Goal: Task Accomplishment & Management: Use online tool/utility

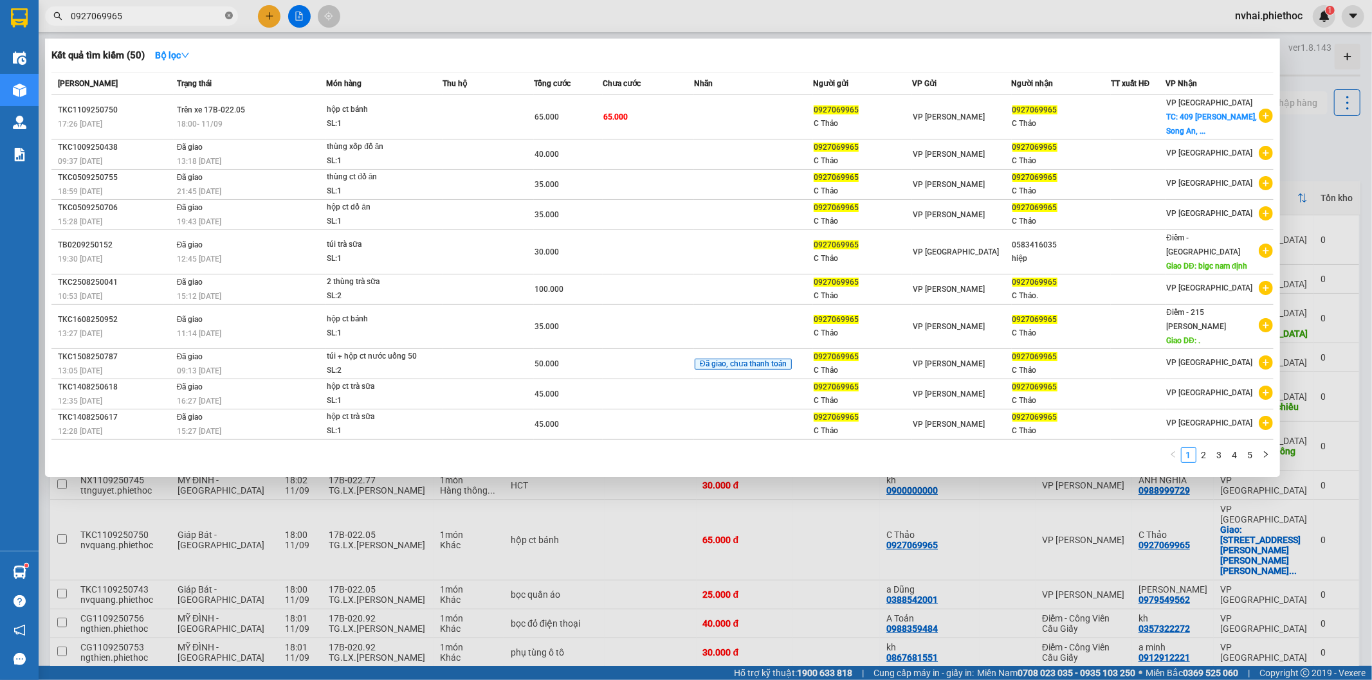
click at [229, 17] on icon "close-circle" at bounding box center [229, 16] width 8 height 8
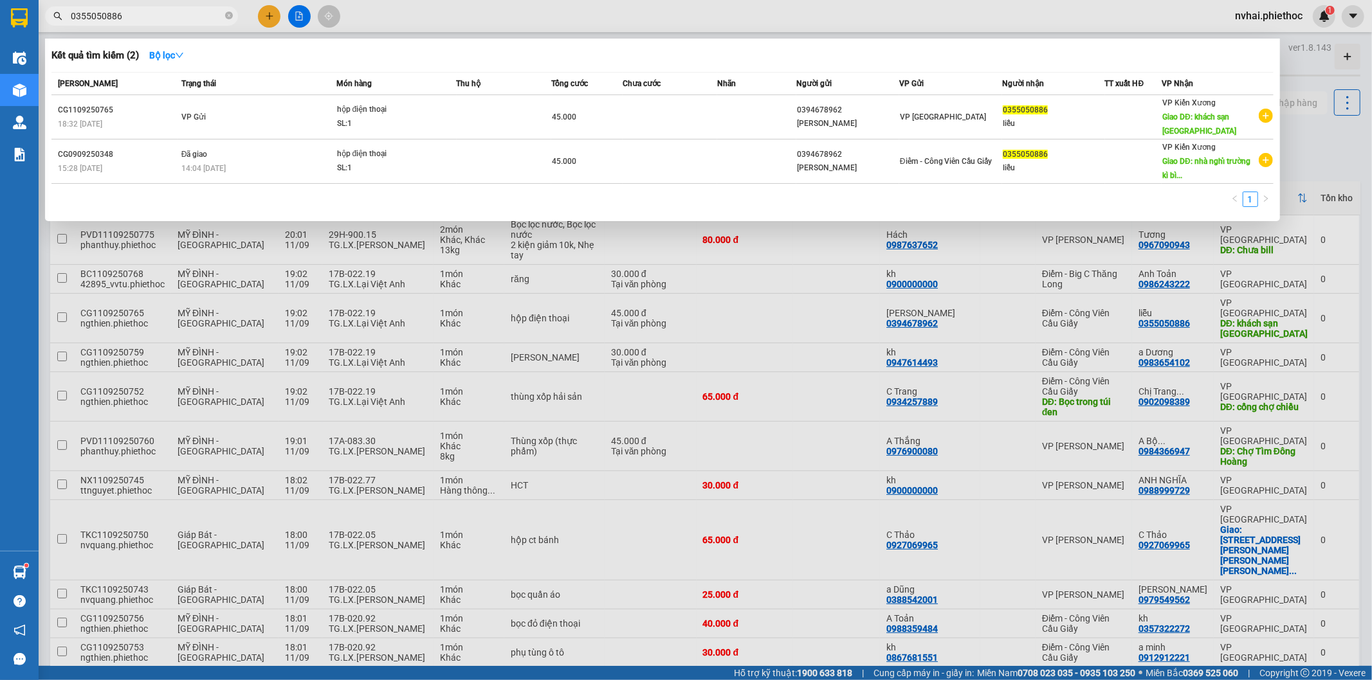
type input "0355050886"
click at [227, 20] on span at bounding box center [229, 16] width 8 height 12
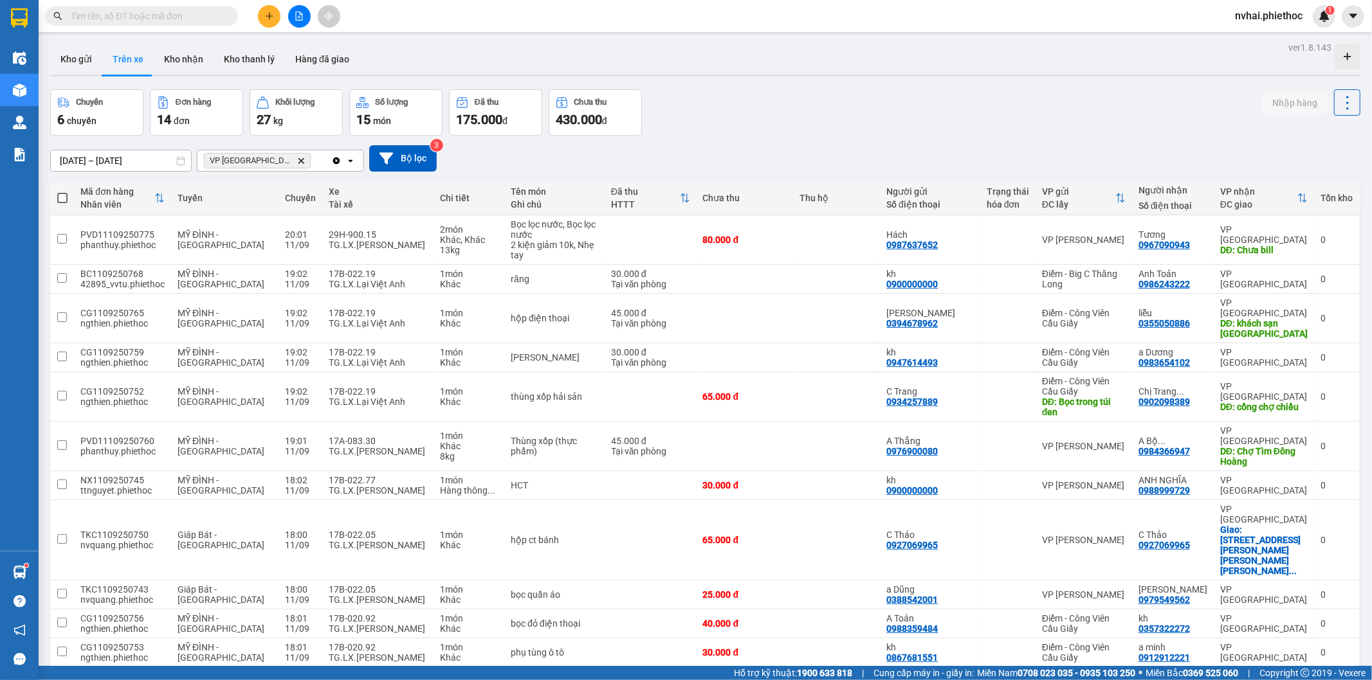
click at [1351, 98] on div "ver 1.8.143 Kho gửi Trên xe Kho nhận Kho thanh [PERSON_NAME] đã giao Chuyến 6 c…" at bounding box center [705, 440] width 1320 height 803
click at [1338, 101] on icon at bounding box center [1347, 103] width 18 height 18
click at [1325, 136] on span "Làm mới" at bounding box center [1318, 137] width 35 height 13
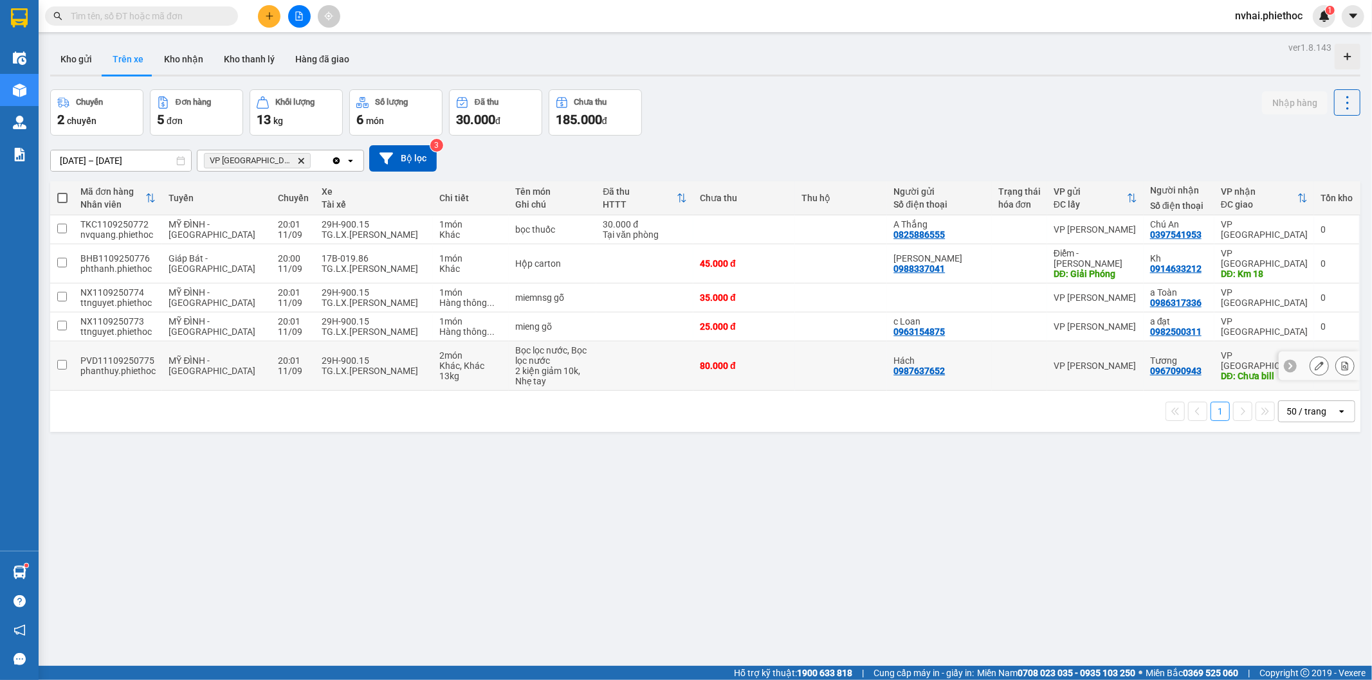
click at [851, 349] on td at bounding box center [841, 366] width 93 height 50
checkbox input "true"
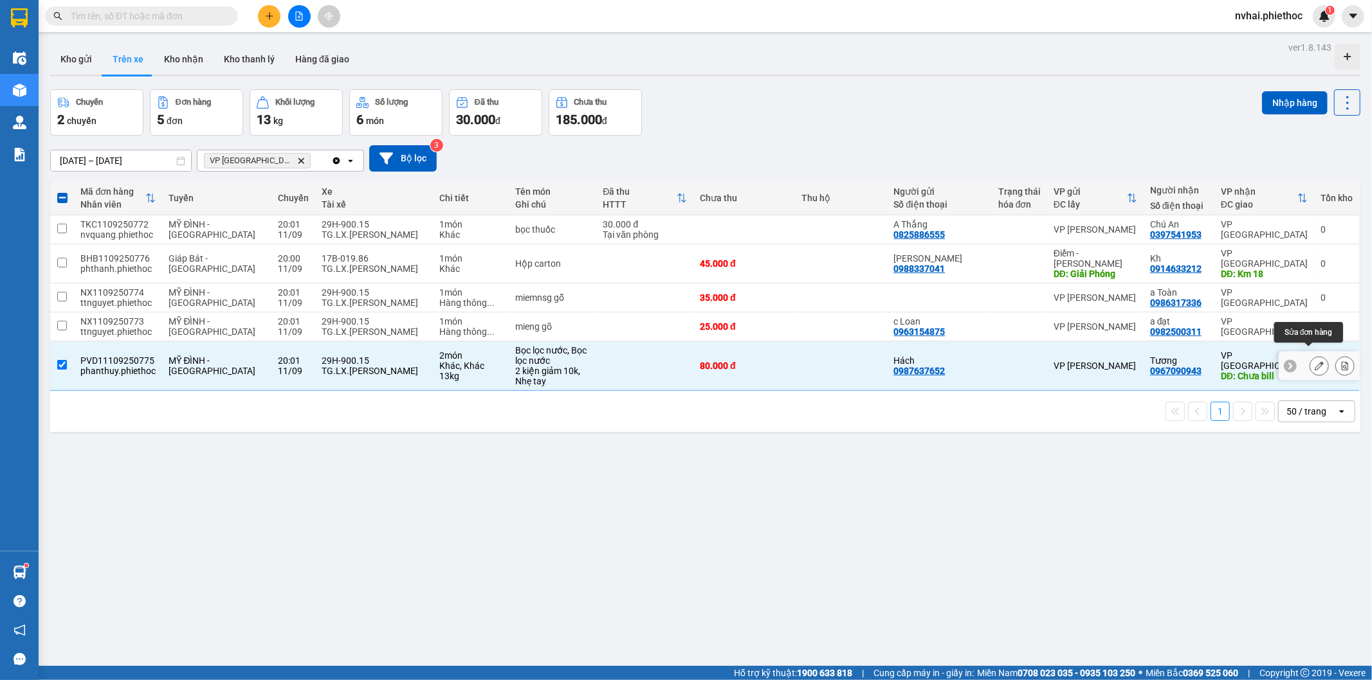
click at [1314, 361] on icon at bounding box center [1318, 365] width 9 height 9
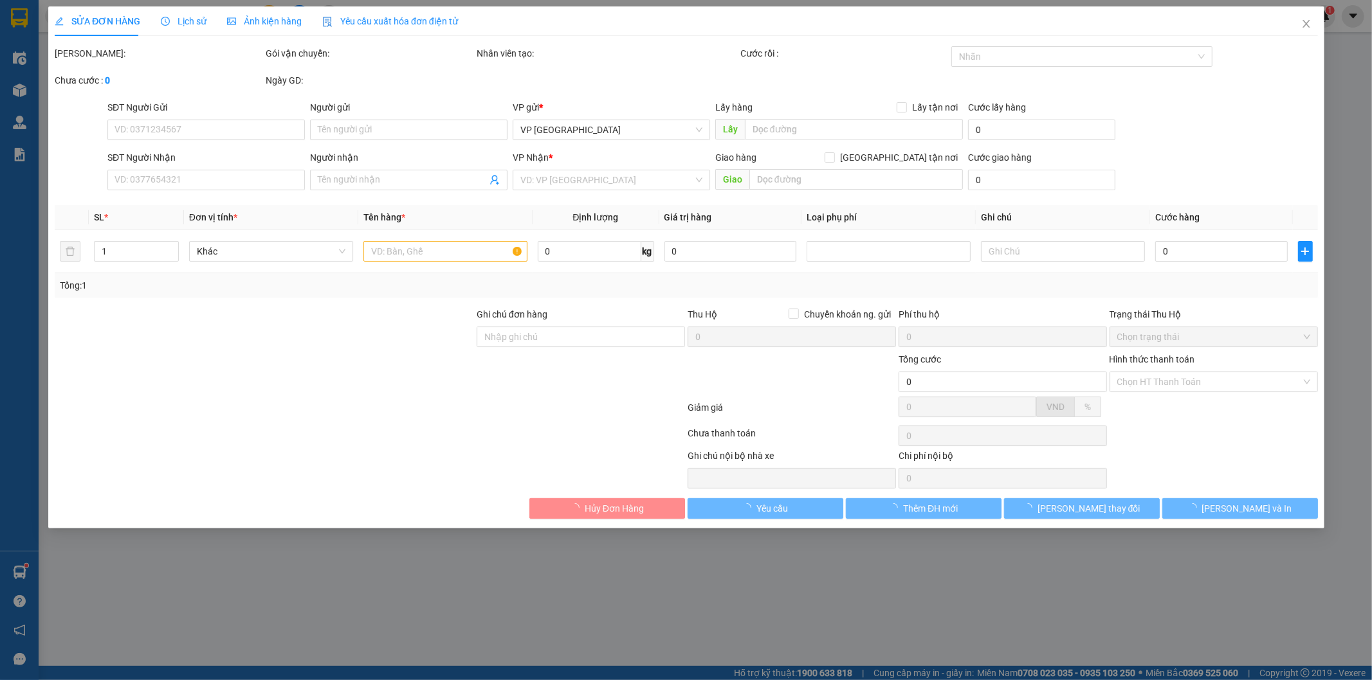
type input "0987637652"
type input "Hách"
type input "0967090943"
type input "Tương"
type input "Chưa bill"
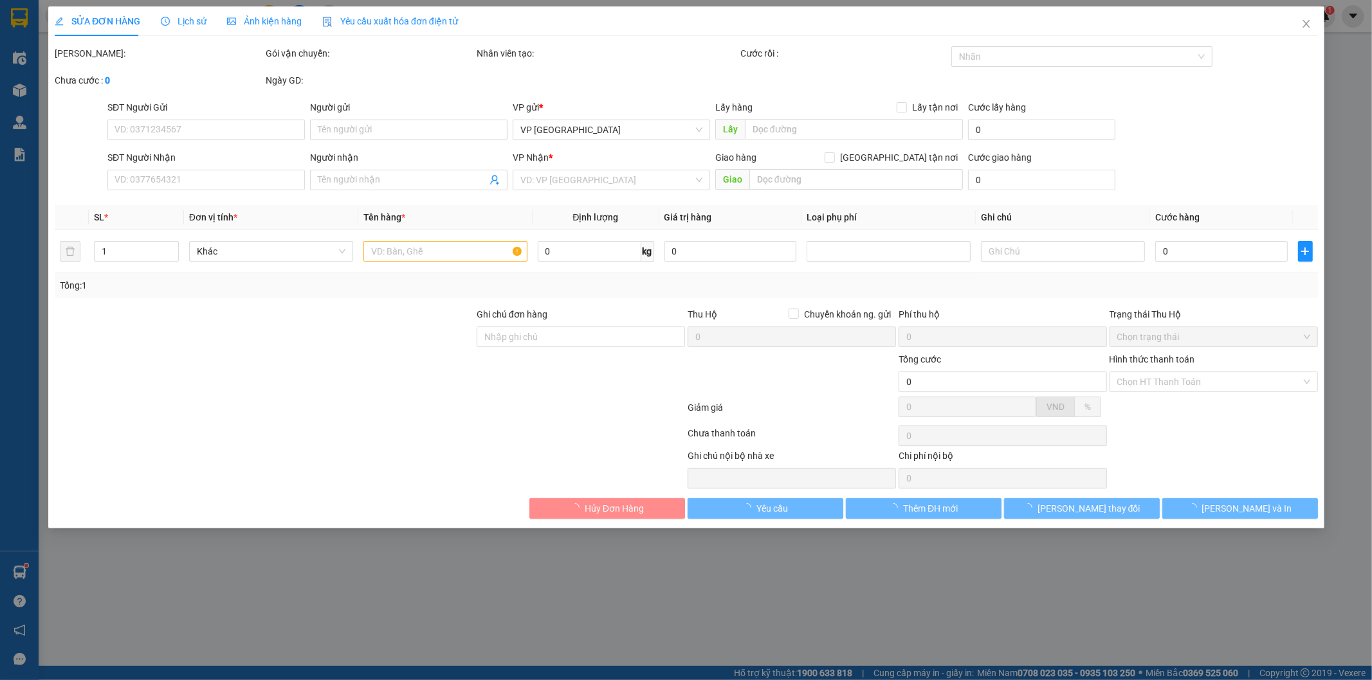
type input "80.000"
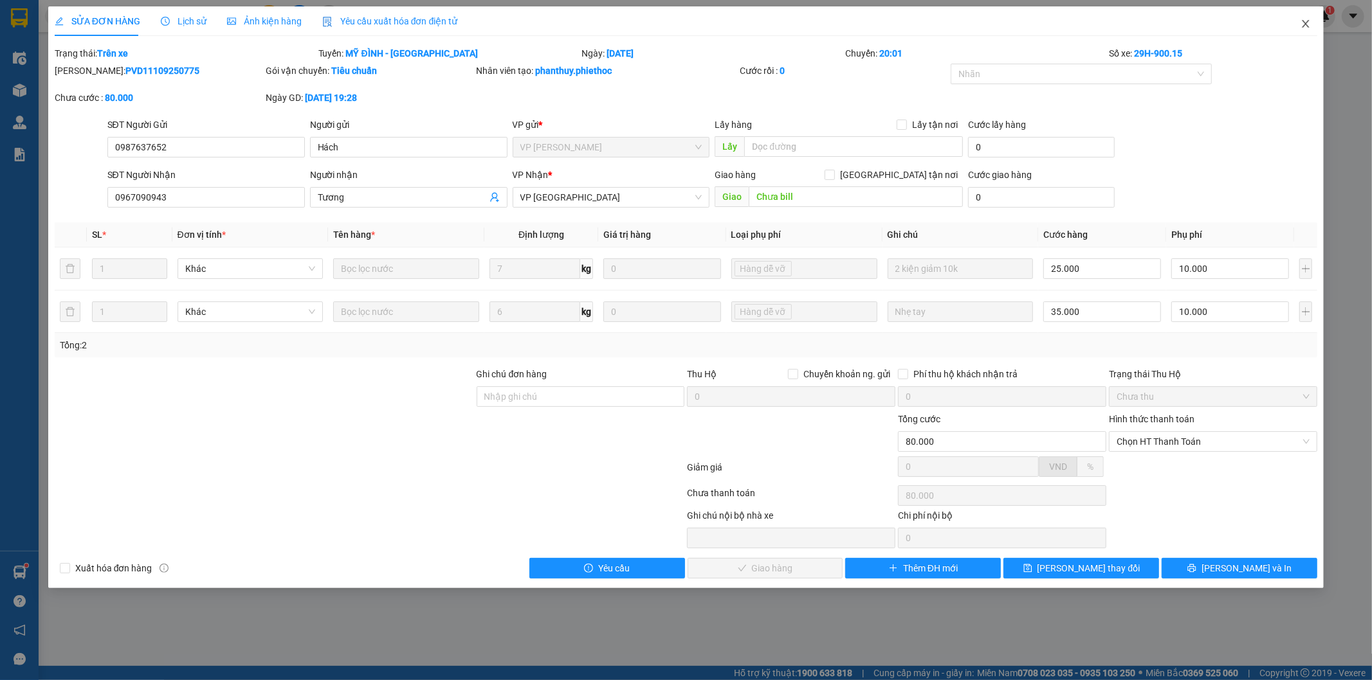
click at [1296, 28] on span "Close" at bounding box center [1305, 24] width 36 height 36
